Goal: Transaction & Acquisition: Obtain resource

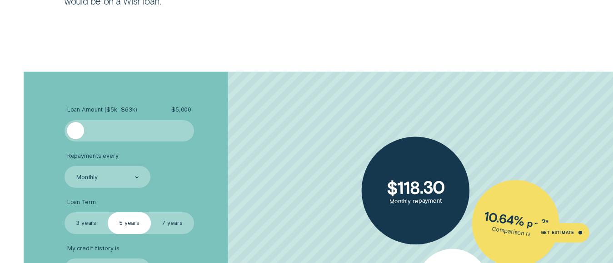
scroll to position [1424, 0]
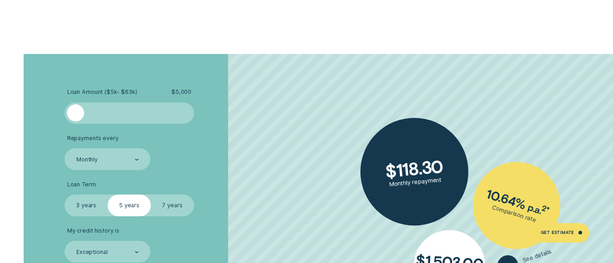
click at [186, 91] on span "$ 5,000" at bounding box center [181, 92] width 20 height 7
click at [74, 114] on div at bounding box center [75, 112] width 17 height 17
click at [79, 113] on div at bounding box center [75, 112] width 17 height 17
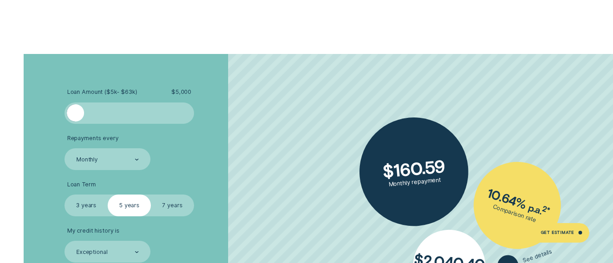
drag, startPoint x: 79, startPoint y: 111, endPoint x: 70, endPoint y: 114, distance: 9.2
click at [70, 114] on div at bounding box center [75, 112] width 17 height 17
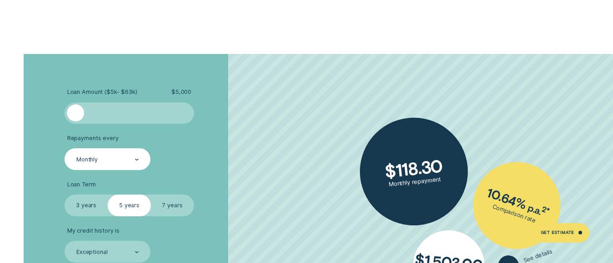
click at [136, 160] on icon at bounding box center [136, 159] width 3 height 1
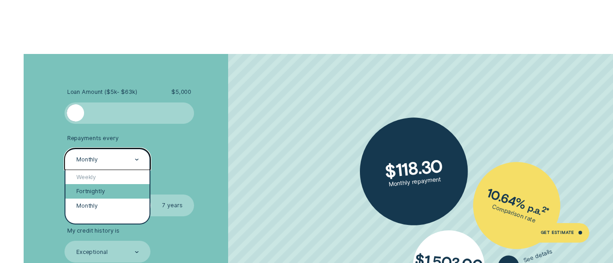
click at [109, 189] on div "Fortnightly" at bounding box center [107, 191] width 84 height 15
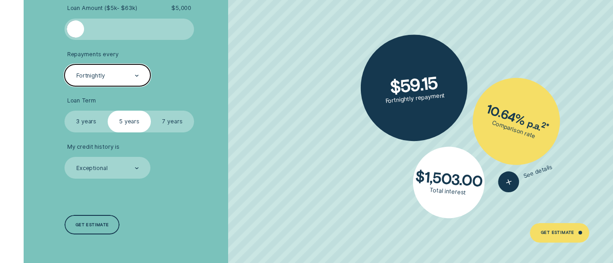
scroll to position [1515, 0]
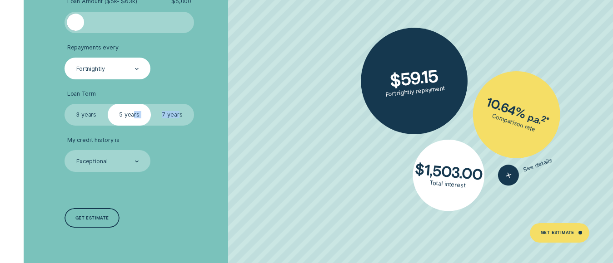
drag, startPoint x: 134, startPoint y: 114, endPoint x: 179, endPoint y: 115, distance: 45.0
click at [179, 115] on fieldset "Select Loan Term 3 years 5 years 7 years" at bounding box center [129, 114] width 129 height 21
click at [177, 127] on ul "Loan Amount ( $5k - $63k ) $ 5,000 Repayments every Fortnightly Loan Term Selec…" at bounding box center [163, 85] width 197 height 174
drag, startPoint x: 143, startPoint y: 117, endPoint x: 184, endPoint y: 121, distance: 41.5
click at [184, 121] on fieldset "Select Loan Term 3 years 5 years 7 years" at bounding box center [129, 114] width 129 height 21
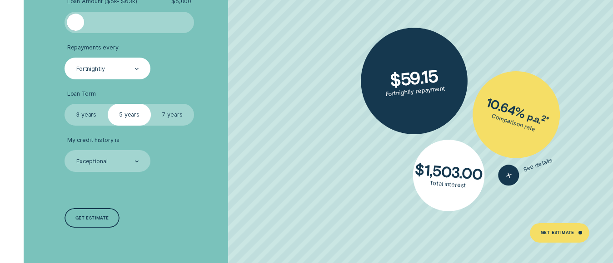
click at [184, 131] on ul "Loan Amount ( $5k - $63k ) $ 5,000 Repayments every Fortnightly Loan Term Selec…" at bounding box center [163, 85] width 197 height 174
click at [172, 113] on label "7 years" at bounding box center [172, 114] width 43 height 21
click at [151, 104] on input "7 years" at bounding box center [151, 104] width 0 height 0
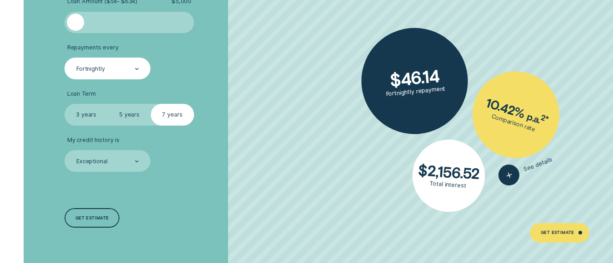
click at [127, 116] on label "5 years" at bounding box center [129, 114] width 43 height 21
click at [108, 104] on input "5 years" at bounding box center [108, 104] width 0 height 0
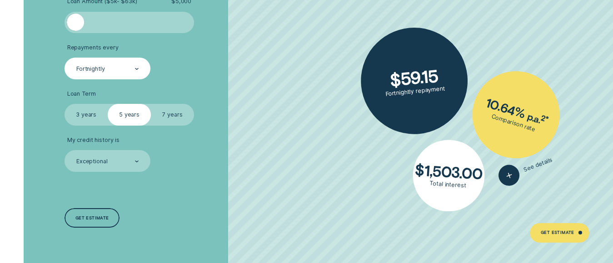
click at [83, 115] on label "3 years" at bounding box center [86, 114] width 43 height 21
click at [65, 104] on input "3 years" at bounding box center [65, 104] width 0 height 0
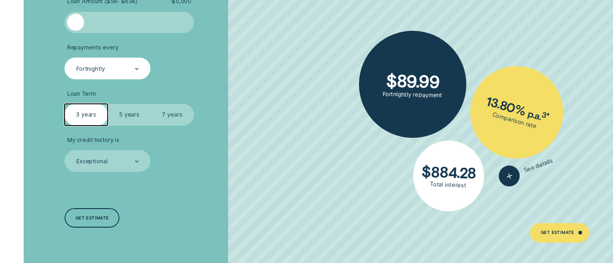
click at [128, 116] on label "5 years" at bounding box center [129, 114] width 43 height 21
click at [108, 104] on input "5 years" at bounding box center [108, 104] width 0 height 0
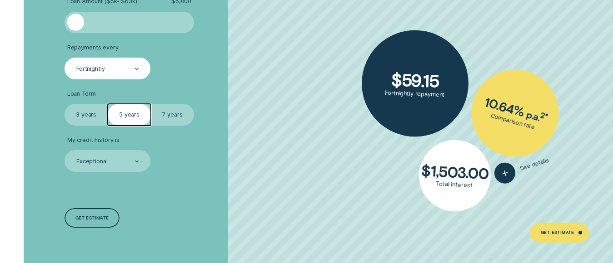
click at [168, 117] on label "7 years" at bounding box center [172, 114] width 43 height 21
click at [151, 104] on input "7 years" at bounding box center [151, 104] width 0 height 0
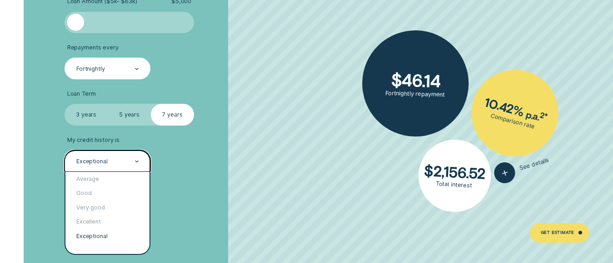
click at [135, 161] on icon at bounding box center [136, 161] width 3 height 1
click at [94, 221] on div "Excellent" at bounding box center [107, 222] width 84 height 15
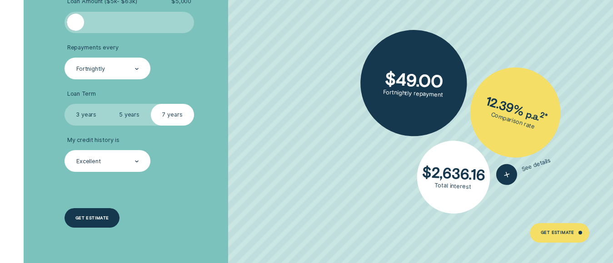
click at [88, 219] on div "Get estimate" at bounding box center [92, 219] width 34 height 4
